Goal: Task Accomplishment & Management: Use online tool/utility

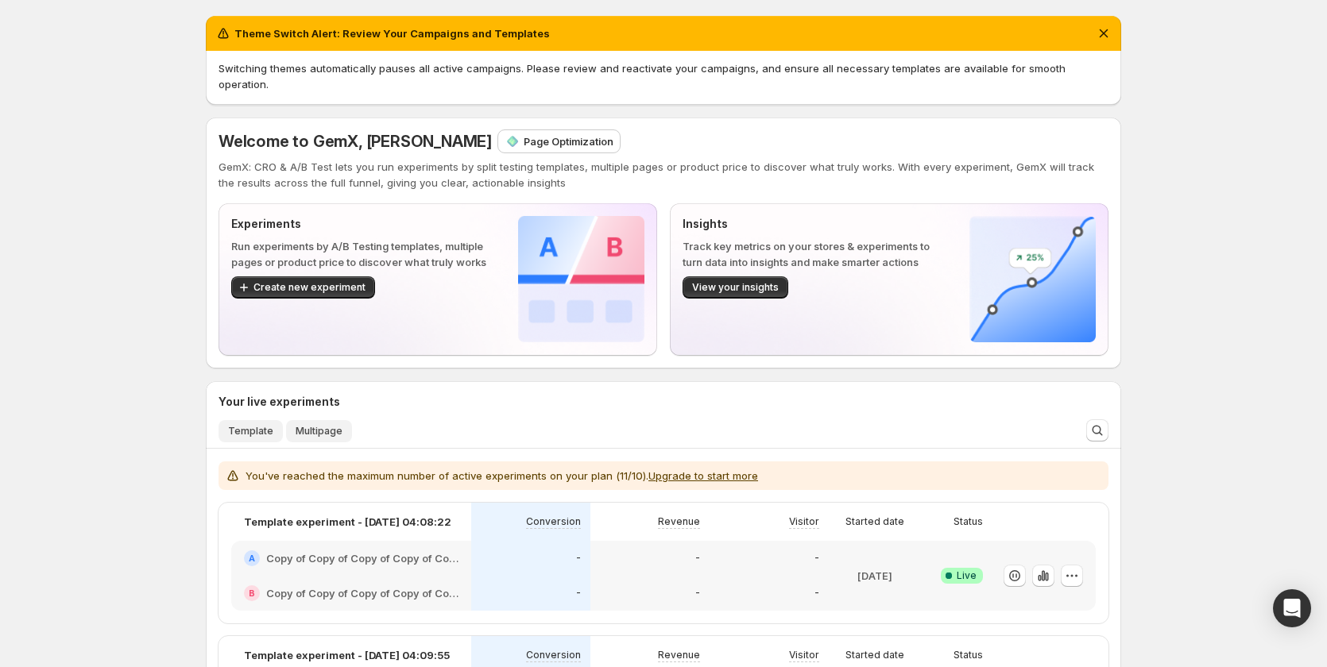
click at [329, 425] on span "Multipage" at bounding box center [318, 431] width 47 height 13
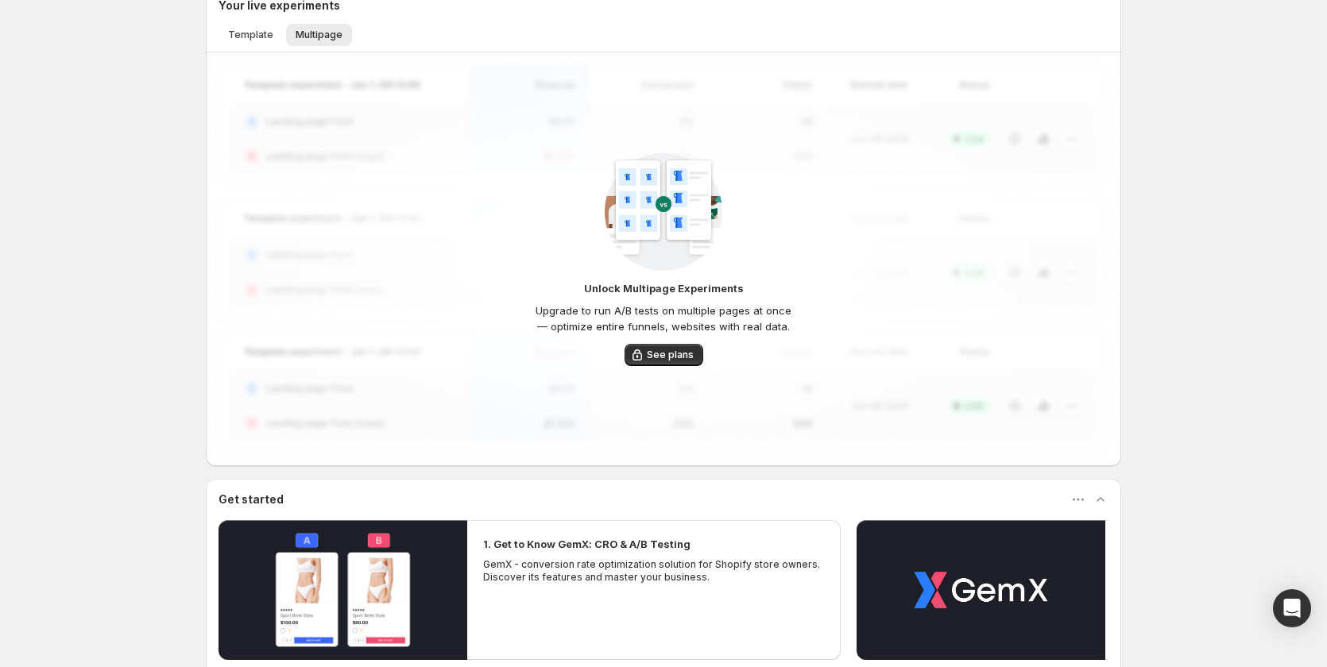
scroll to position [397, 0]
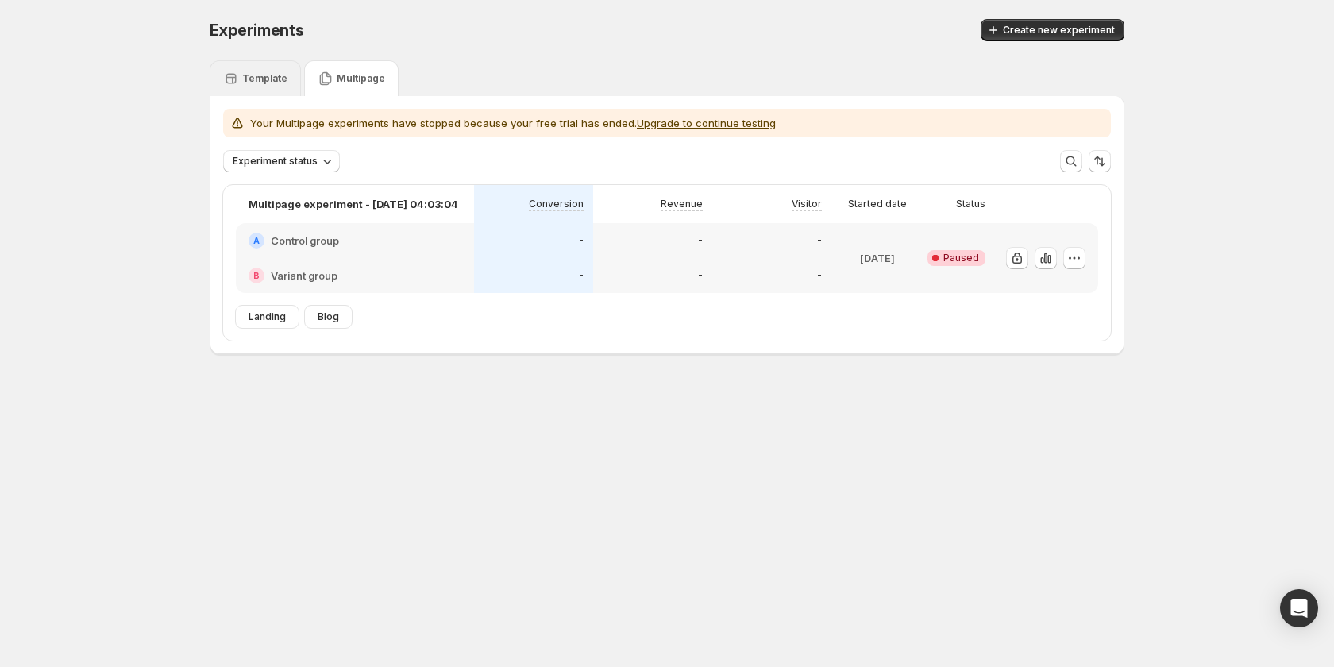
drag, startPoint x: 267, startPoint y: 83, endPoint x: 315, endPoint y: 81, distance: 48.5
click at [267, 83] on p "Template" at bounding box center [264, 78] width 45 height 13
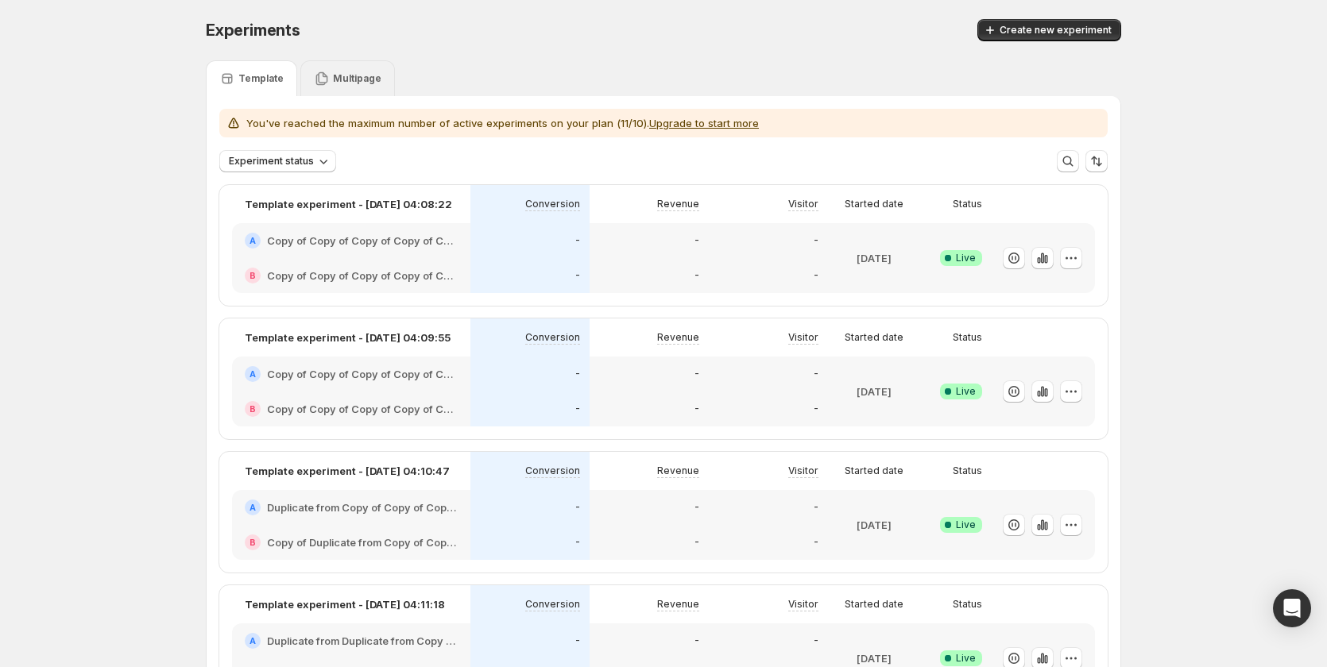
click at [336, 81] on p "Multipage" at bounding box center [357, 78] width 48 height 13
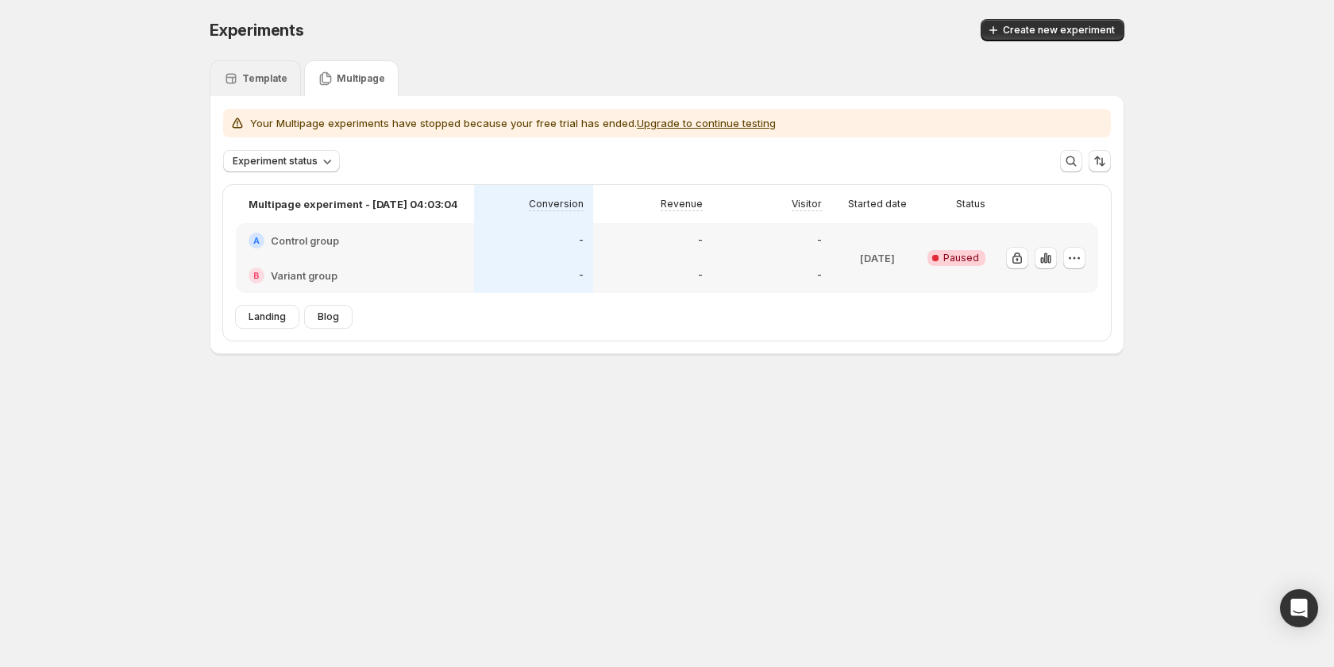
click at [276, 84] on p "Template" at bounding box center [264, 78] width 45 height 13
